Goal: Check status: Check status

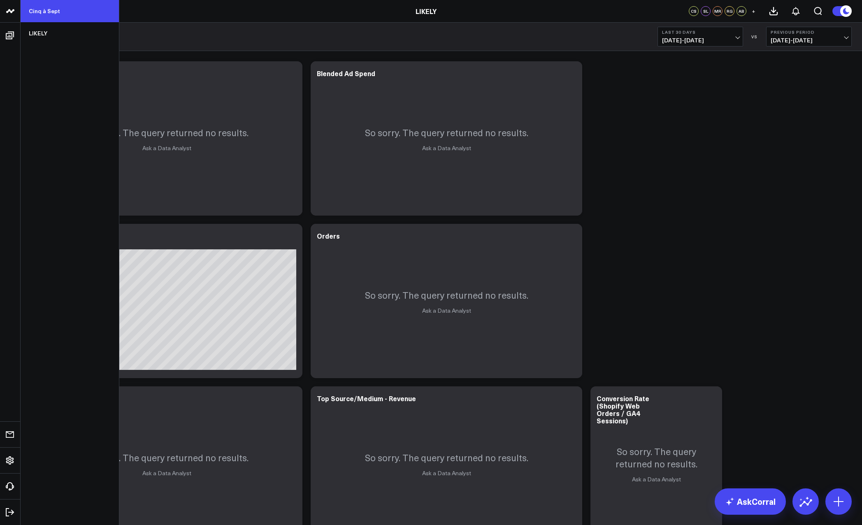
click at [43, 8] on link "Cinq à Sept" at bounding box center [70, 11] width 98 height 22
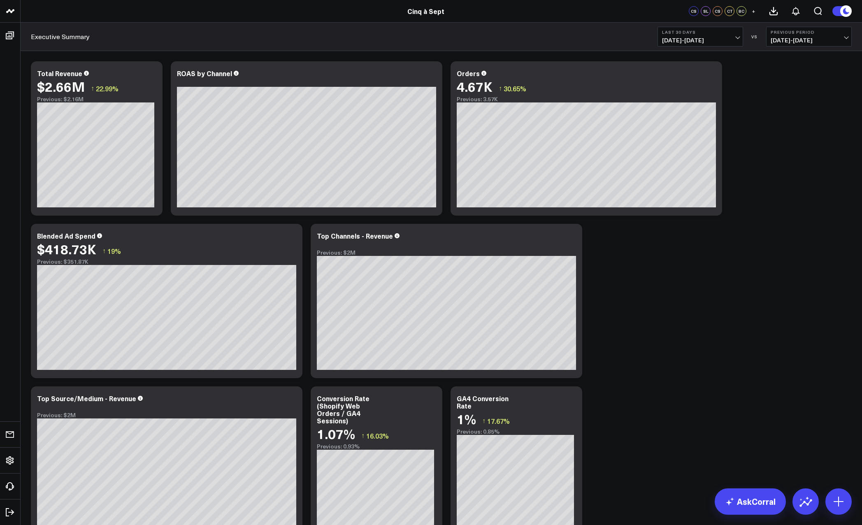
click at [733, 37] on span "09/10/25 - 10/09/25" at bounding box center [700, 40] width 77 height 7
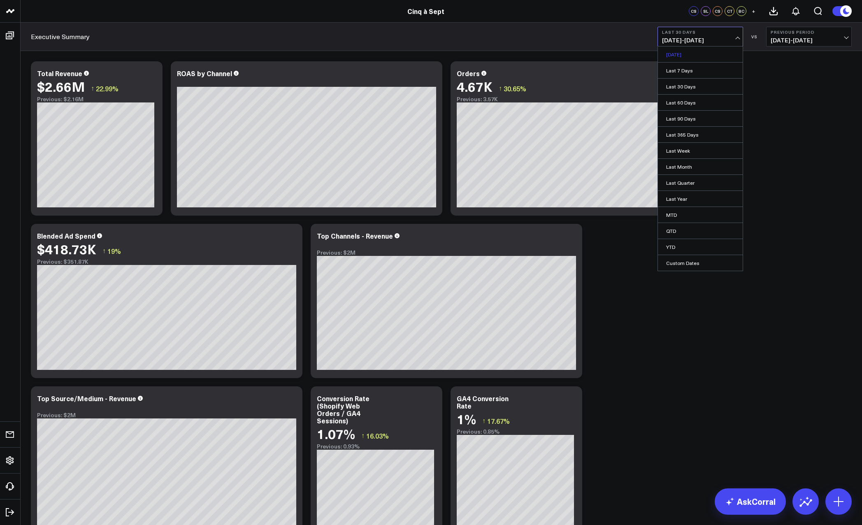
click at [705, 54] on link "Yesterday" at bounding box center [700, 54] width 85 height 16
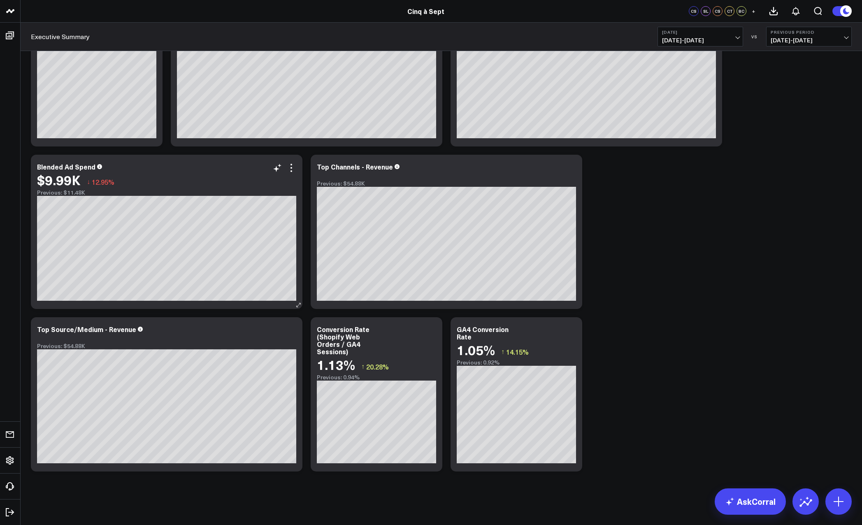
scroll to position [69, 0]
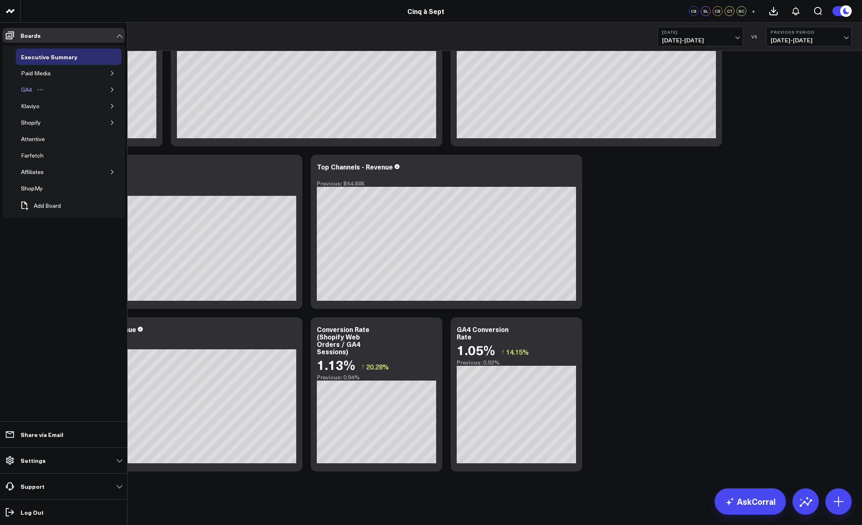
click at [25, 89] on div "GA4" at bounding box center [26, 90] width 15 height 10
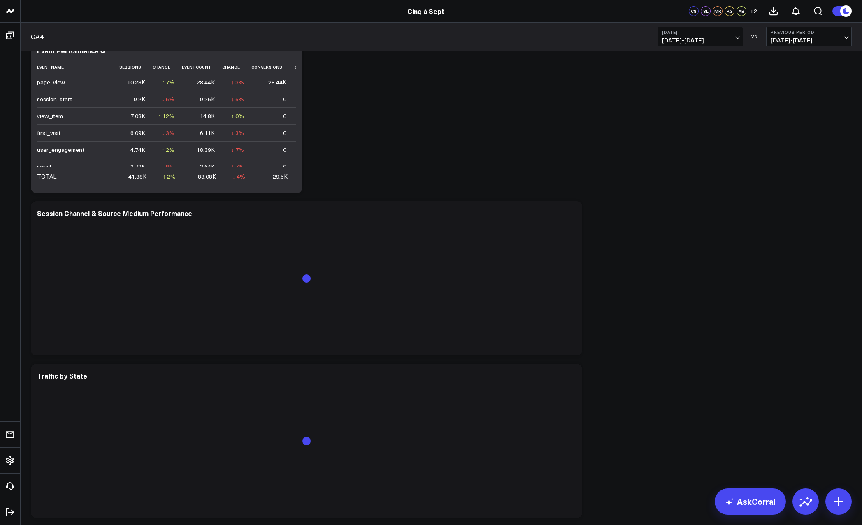
scroll to position [354, 0]
